Goal: Transaction & Acquisition: Subscribe to service/newsletter

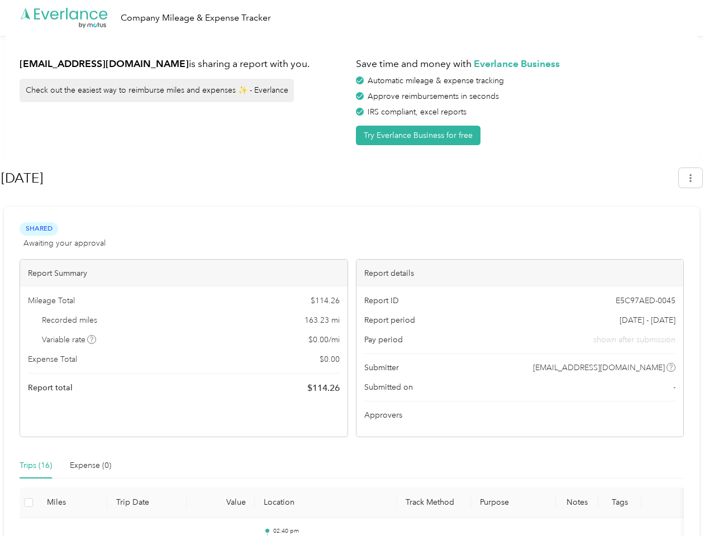
click at [356, 268] on div "Report details" at bounding box center [519, 273] width 327 height 27
click at [354, 18] on div ".cls-1 { fill: #00adee; } .cls-2 { fill: #fff; } .cls-3 { fill: #707372; } .cls…" at bounding box center [351, 18] width 703 height 36
click at [420, 135] on button "Try Everlance Business for free" at bounding box center [418, 136] width 125 height 20
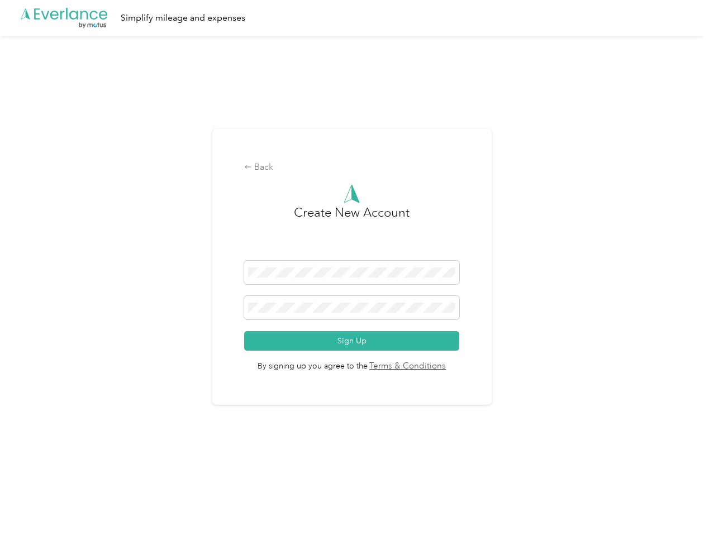
click at [339, 178] on div "Back Create New Account Sign Up By signing up you agree to the Terms & Conditio…" at bounding box center [351, 267] width 279 height 276
click at [696, 178] on div "Back Create New Account Sign Up By signing up you agree to the Terms & Conditio…" at bounding box center [351, 272] width 703 height 472
